Goal: Check status: Check status

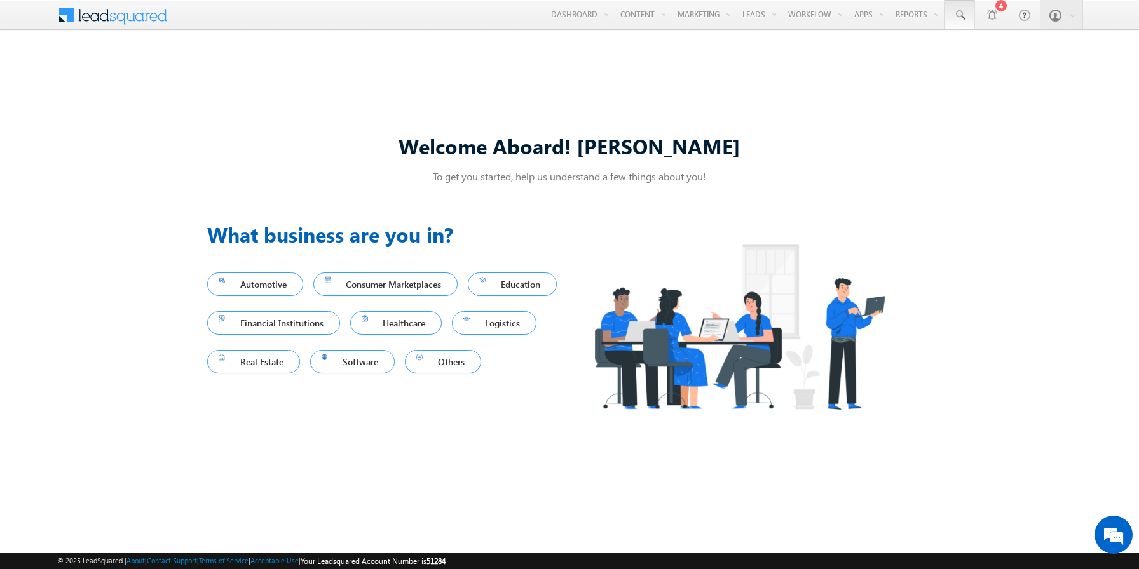
click at [960, 15] on span at bounding box center [959, 15] width 13 height 13
type input "8943568247"
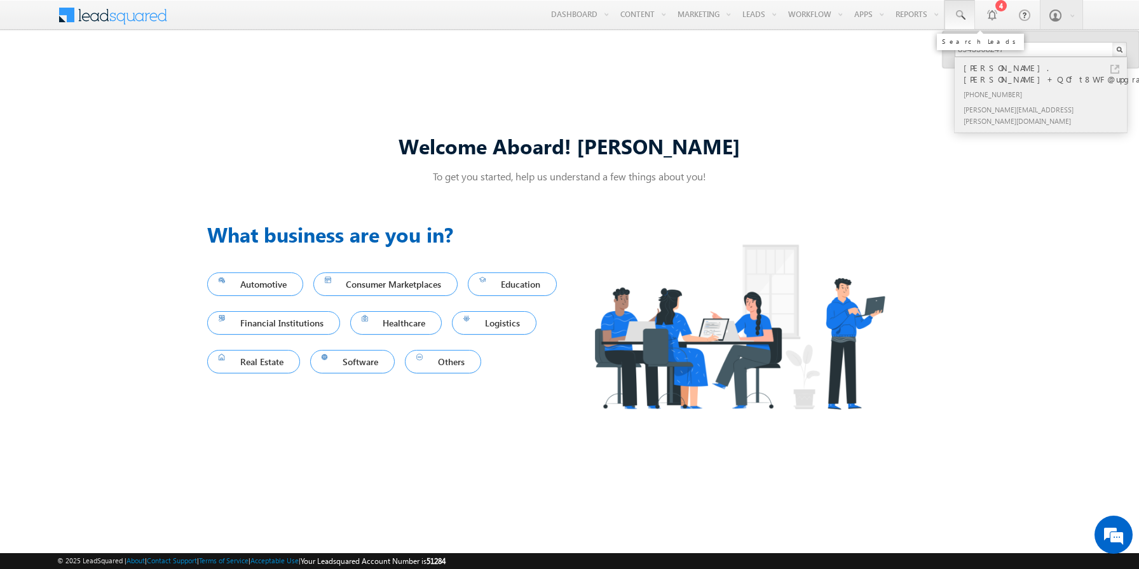
click at [1046, 86] on div "[PHONE_NUMBER]" at bounding box center [1046, 93] width 170 height 15
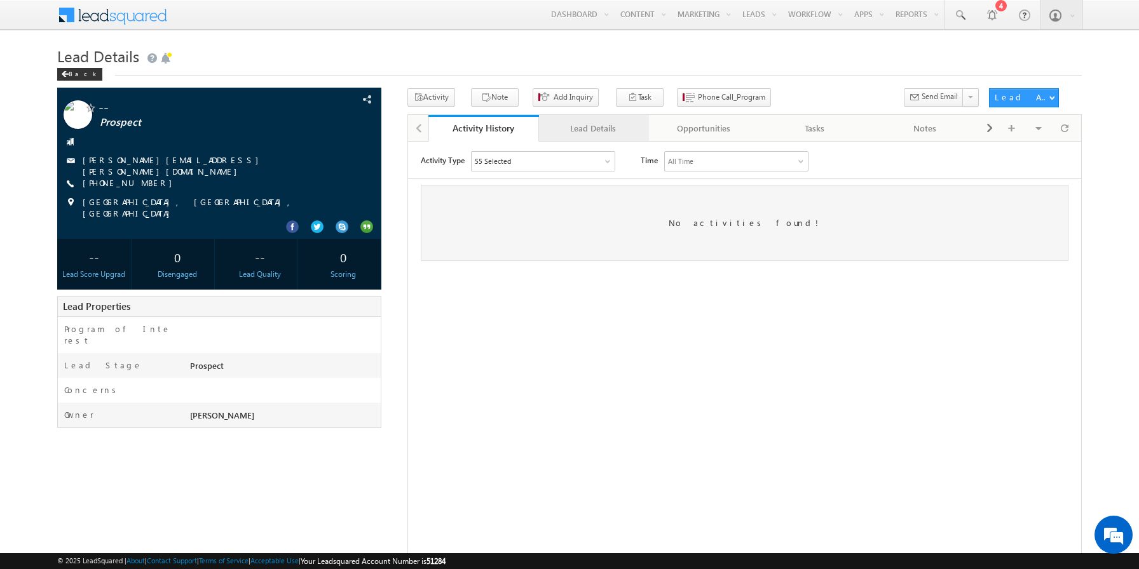
click at [593, 129] on div "Lead Details" at bounding box center [593, 128] width 89 height 15
